Goal: Information Seeking & Learning: Learn about a topic

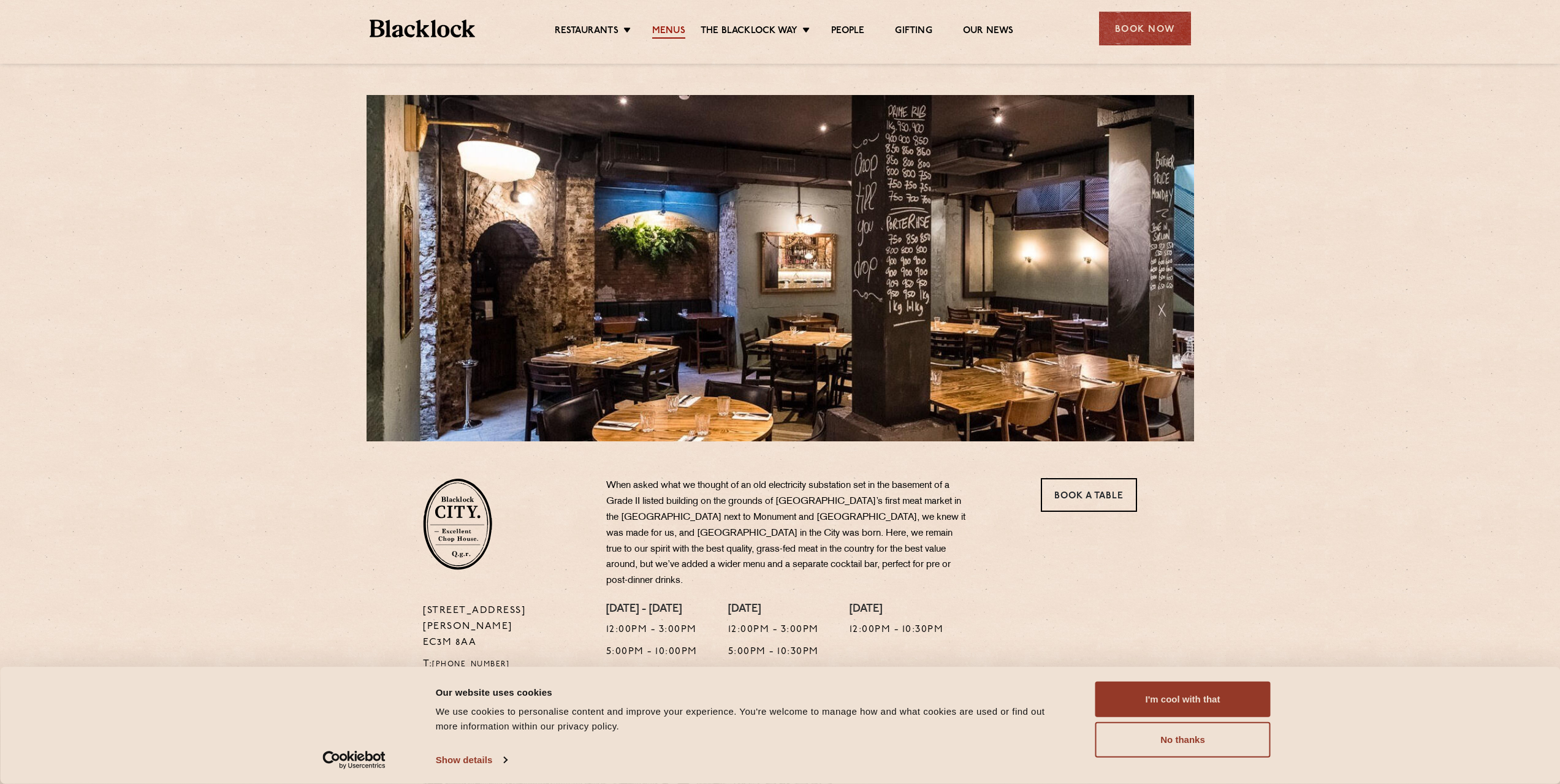
click at [660, 28] on link "Menus" at bounding box center [668, 32] width 33 height 13
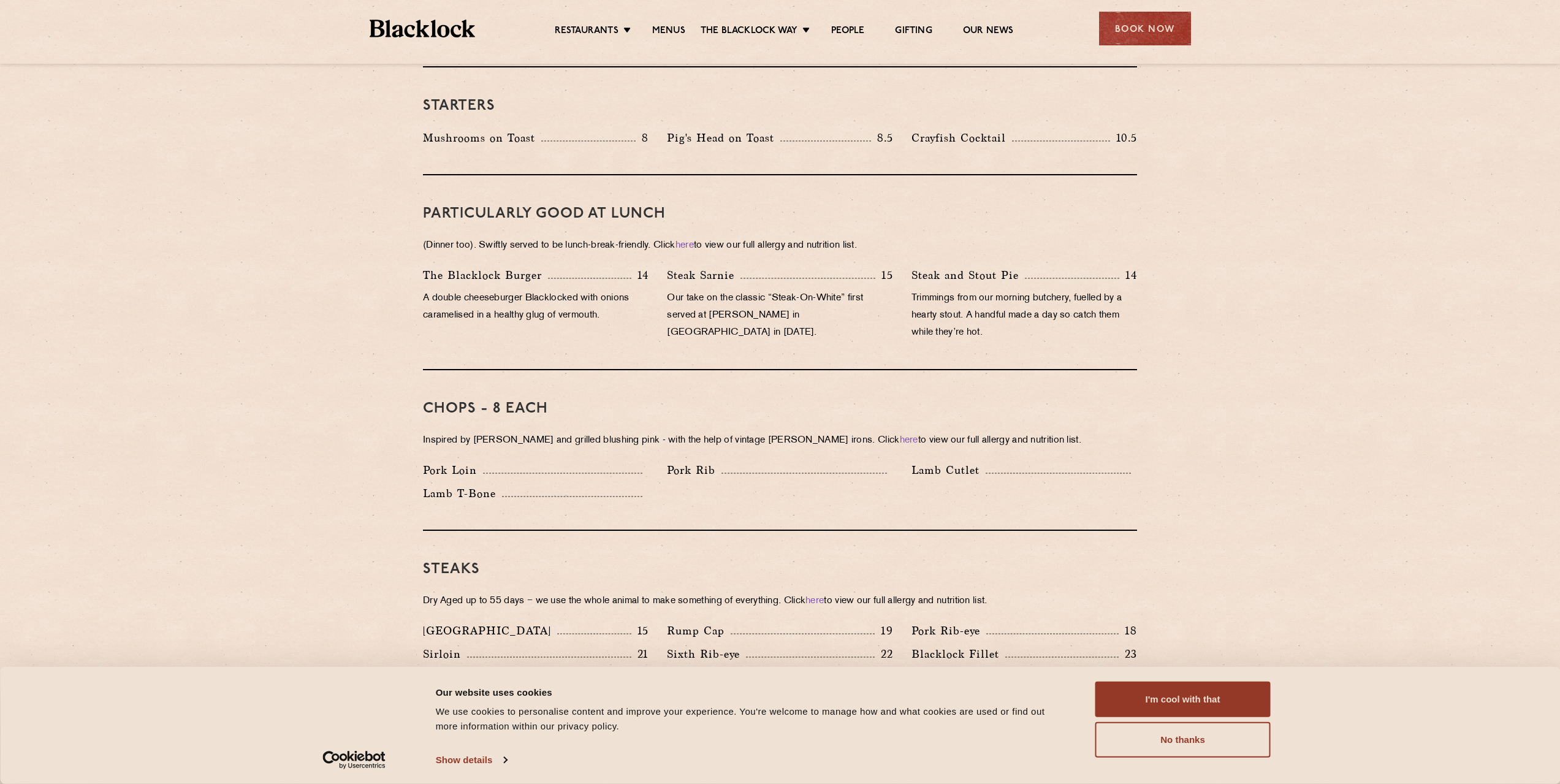
scroll to position [307, 0]
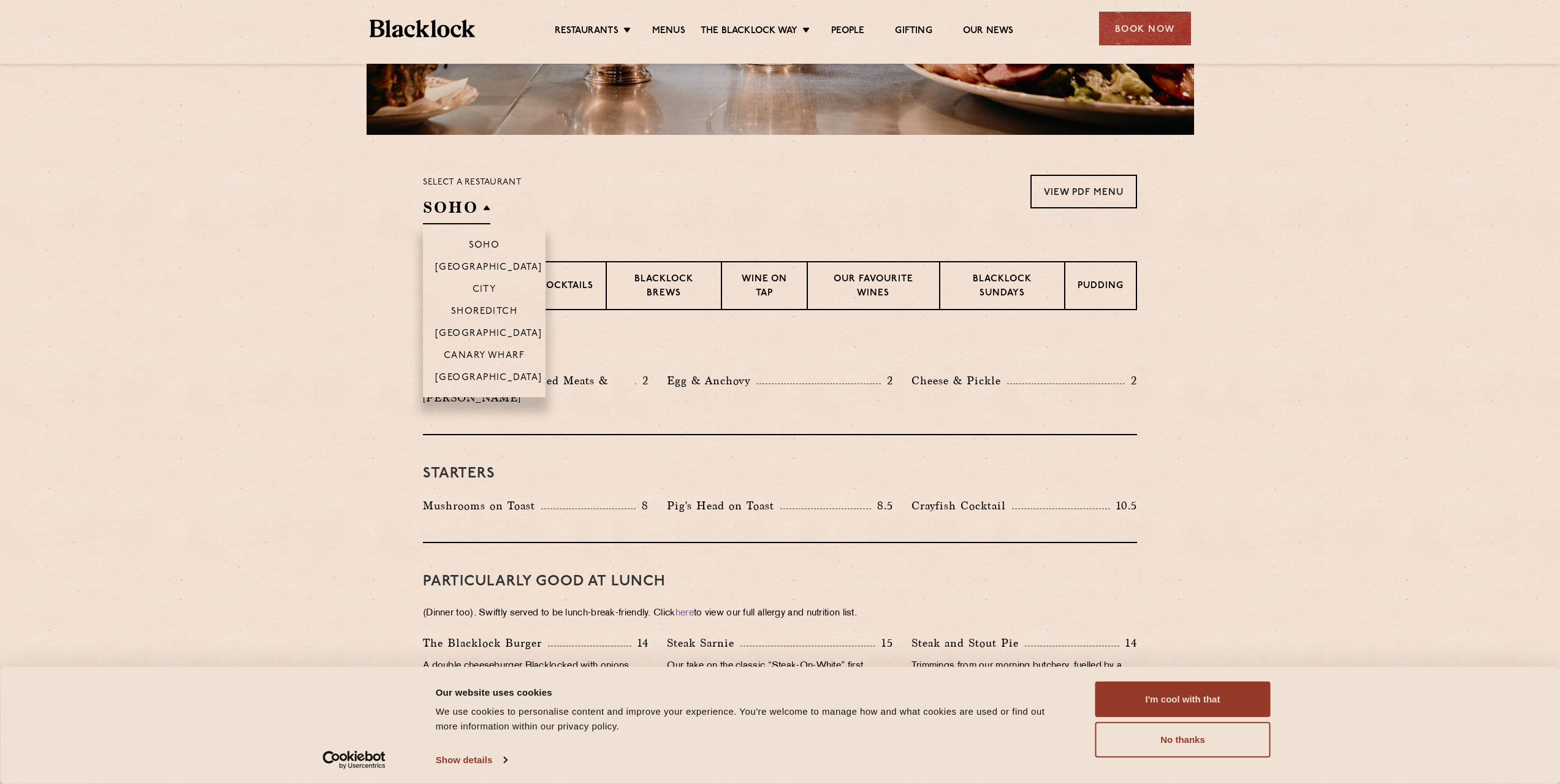
click at [485, 214] on h2 "SOHO" at bounding box center [457, 210] width 68 height 27
click at [485, 287] on p "City" at bounding box center [485, 291] width 24 height 12
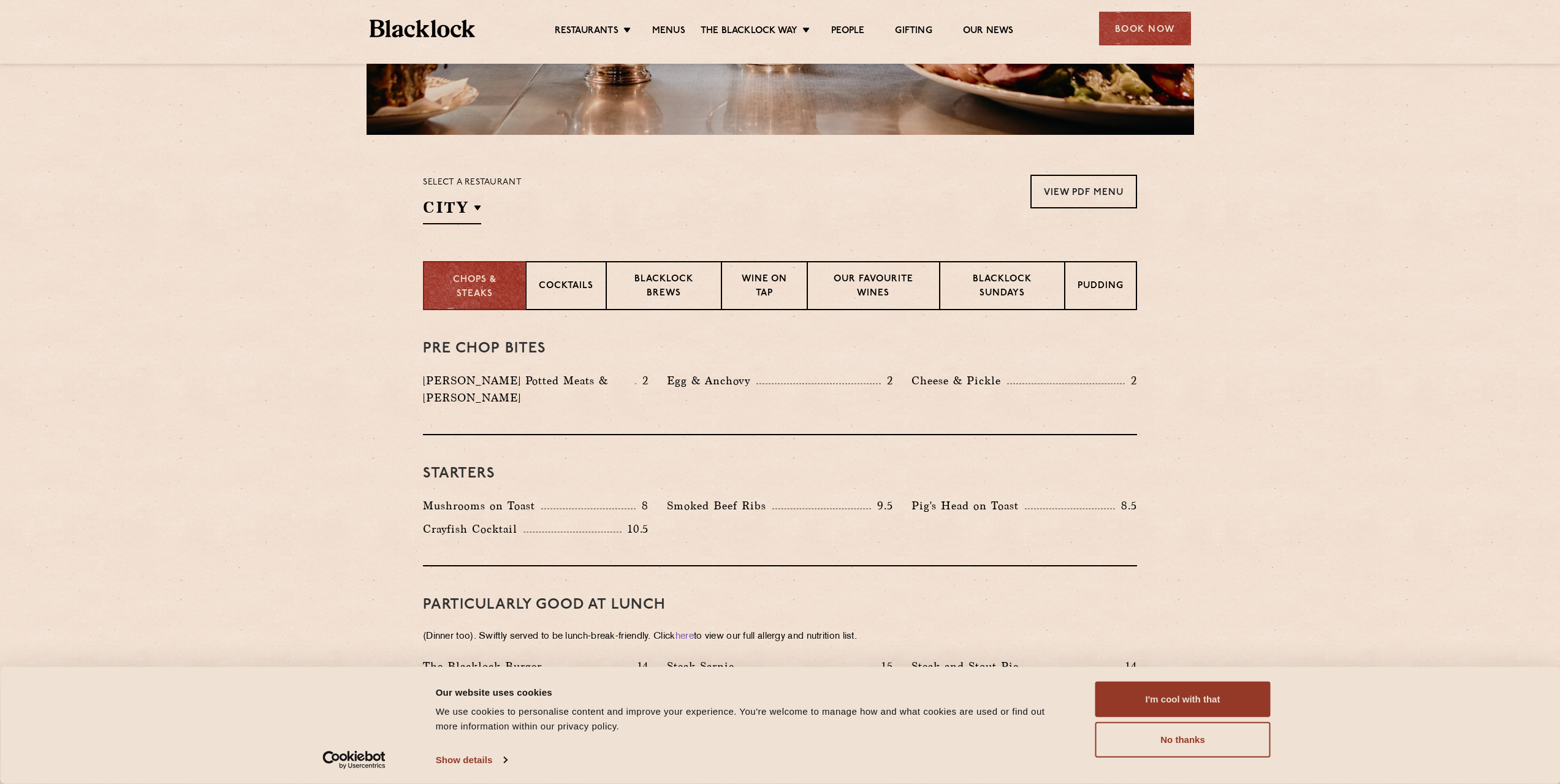
click at [293, 222] on section "Select a restaurant City [GEOGRAPHIC_DATA] [GEOGRAPHIC_DATA] [GEOGRAPHIC_DATA] …" at bounding box center [780, 198] width 1560 height 127
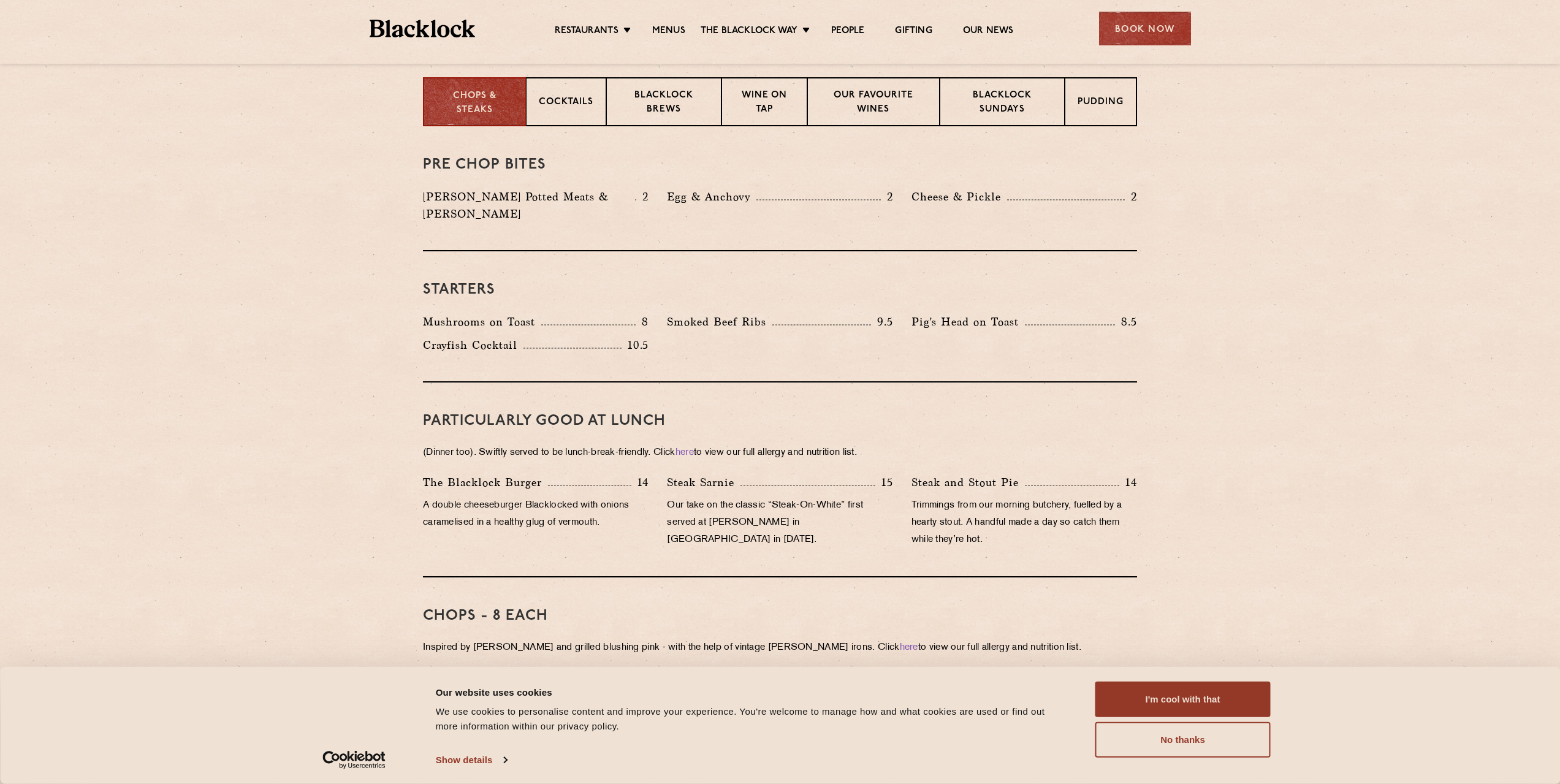
scroll to position [674, 0]
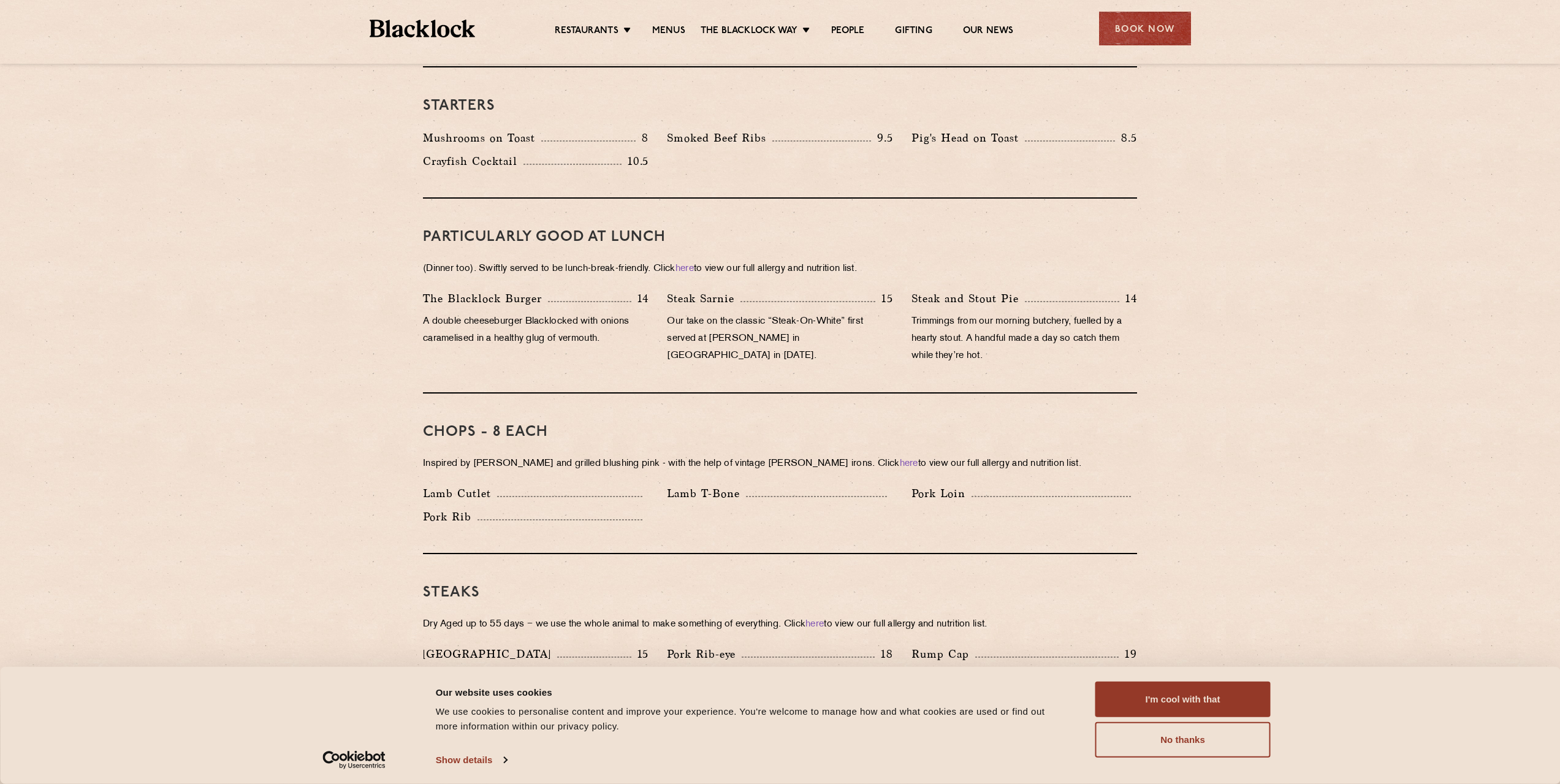
drag, startPoint x: 418, startPoint y: 213, endPoint x: 425, endPoint y: 212, distance: 7.1
click at [571, 229] on h3 "PARTICULARLY GOOD AT LUNCH" at bounding box center [780, 237] width 714 height 16
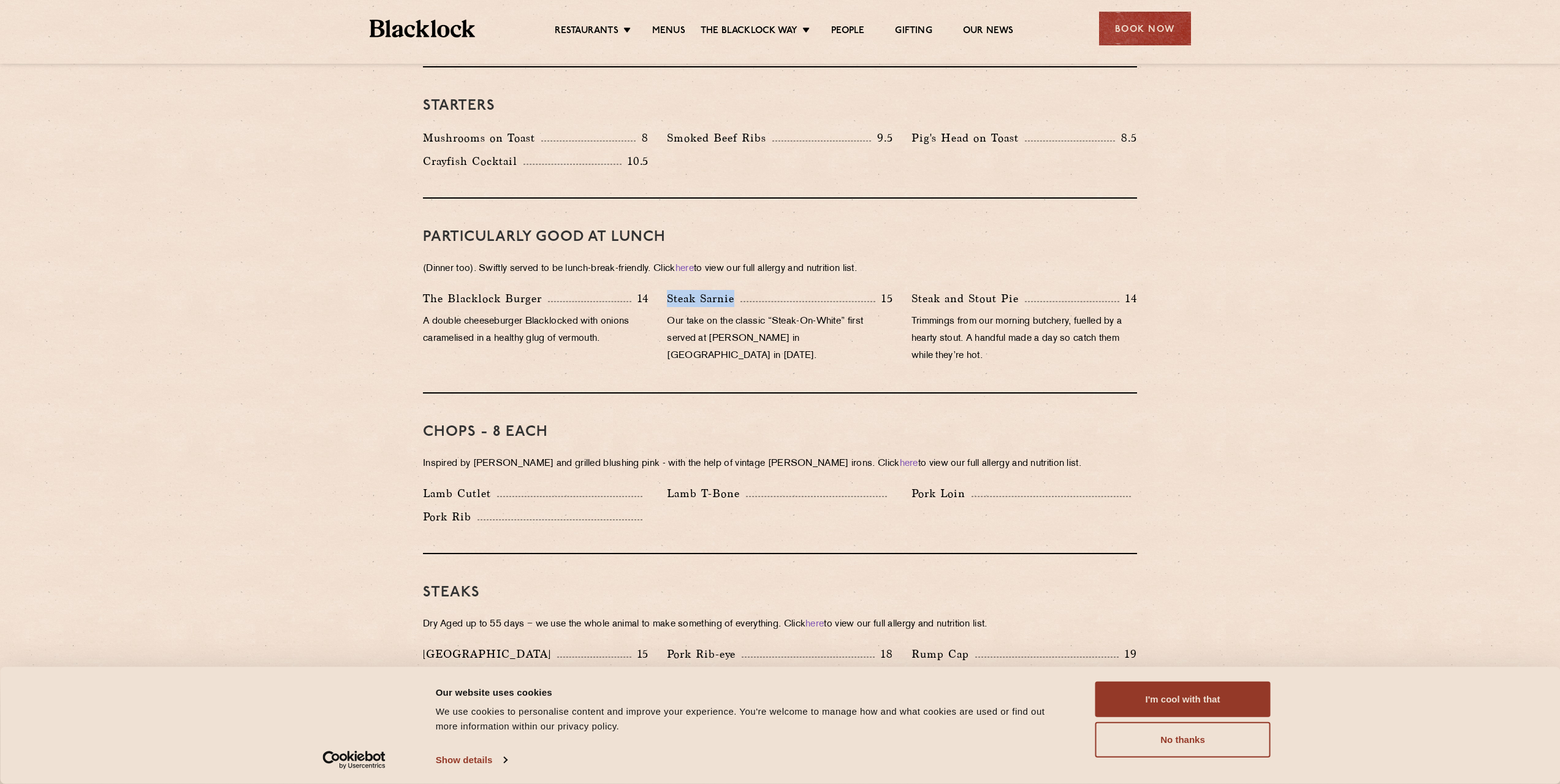
drag, startPoint x: 668, startPoint y: 280, endPoint x: 741, endPoint y: 285, distance: 73.2
click at [741, 290] on p "Steak Sarnie" at bounding box center [704, 299] width 74 height 17
drag, startPoint x: 378, startPoint y: 237, endPoint x: 384, endPoint y: 238, distance: 6.1
